Goal: Task Accomplishment & Management: Manage account settings

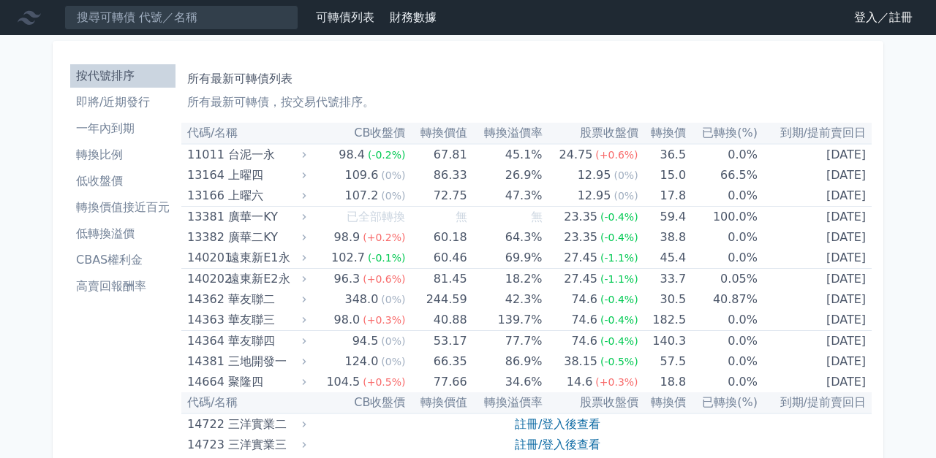
click at [902, 15] on link "登入／註冊" at bounding box center [883, 17] width 82 height 23
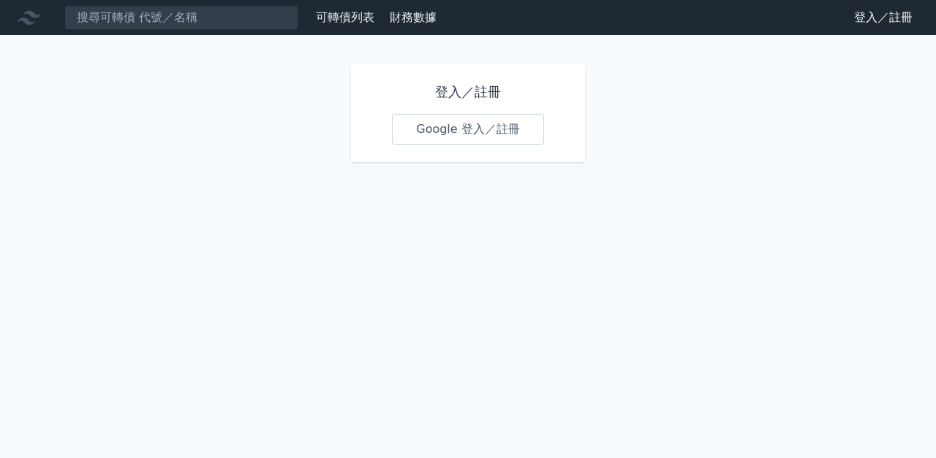
click at [503, 142] on link "Google 登入／註冊" at bounding box center [468, 129] width 152 height 31
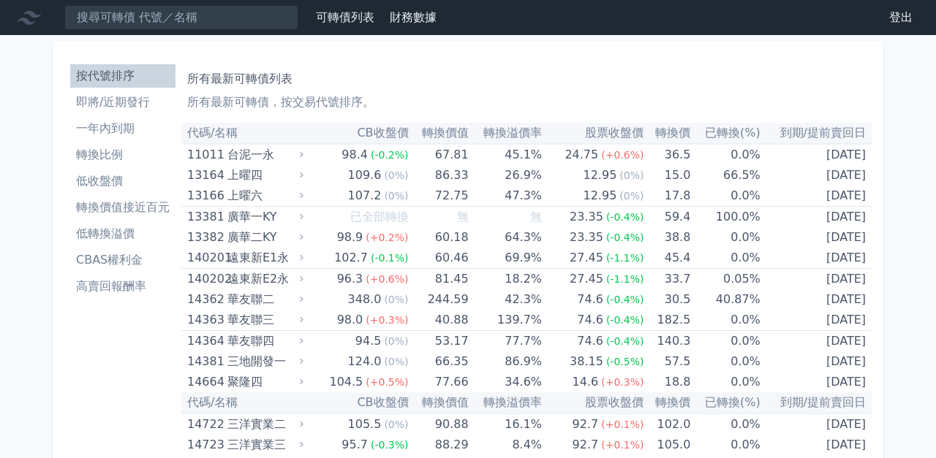
click at [143, 102] on li "即將/近期發行" at bounding box center [122, 103] width 105 height 18
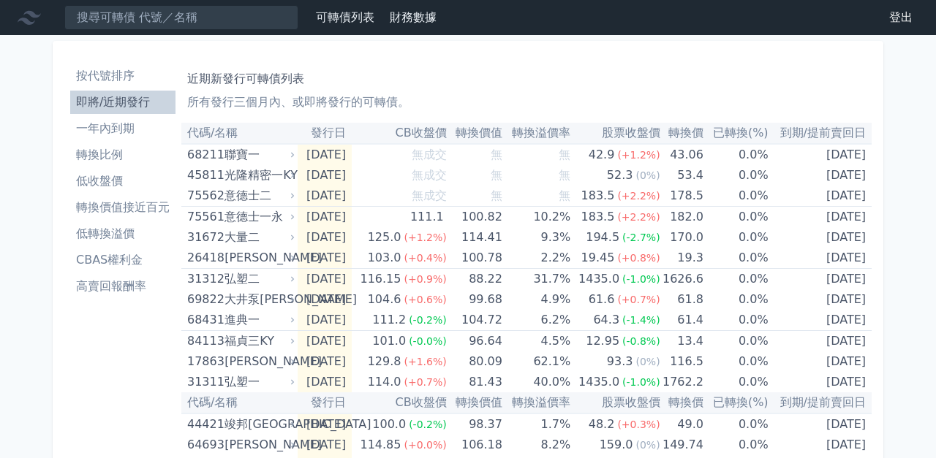
click at [231, 457] on div "凡甲七" at bounding box center [257, 466] width 67 height 20
